Goal: Task Accomplishment & Management: Use online tool/utility

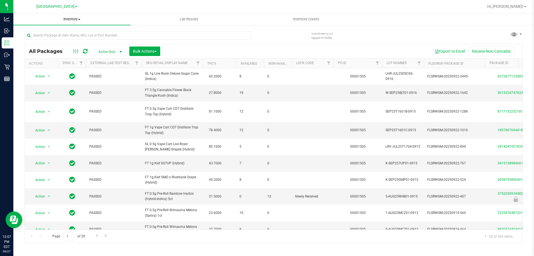
click at [49, 24] on uib-tab-heading "Inventory All packages All inventory Waste log Create inventory" at bounding box center [71, 19] width 117 height 12
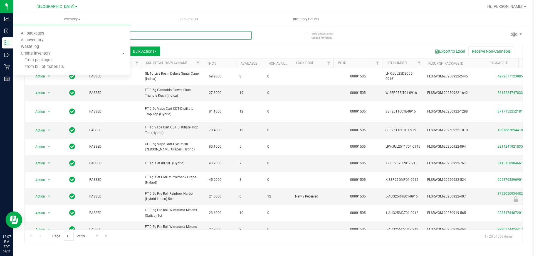
click at [153, 33] on input "text" at bounding box center [137, 35] width 227 height 8
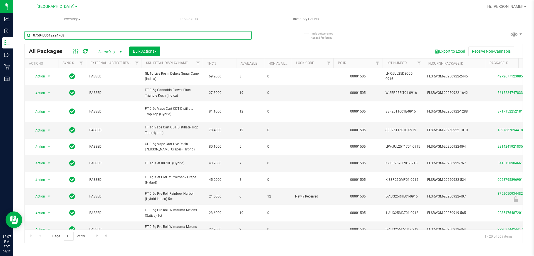
type input "0750430612924768"
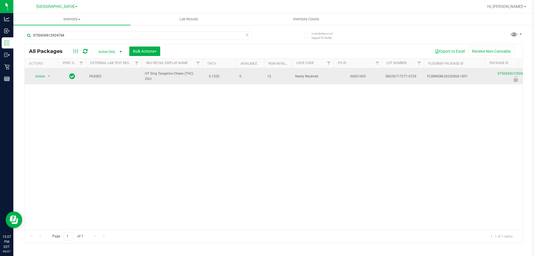
click at [40, 76] on span "Action" at bounding box center [37, 76] width 15 height 8
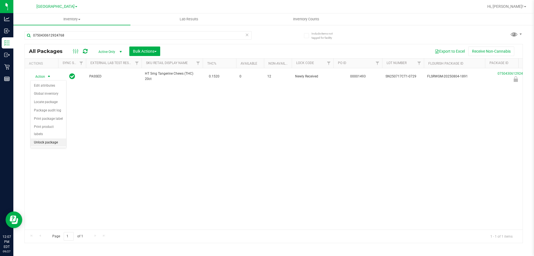
click at [44, 138] on li "Unlock package" at bounding box center [49, 142] width 36 height 8
